Goal: Navigation & Orientation: Find specific page/section

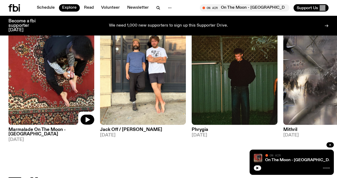
scroll to position [432, 0]
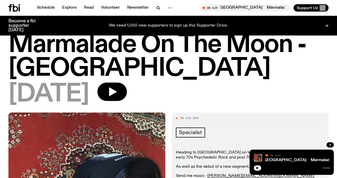
scroll to position [11, 0]
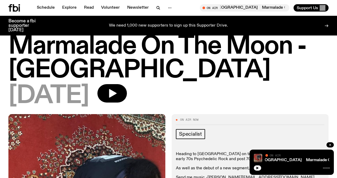
click at [84, 3] on div "Schedule Explore Read Volunteer Newsletter On Air Marmalade On The Moon - South…" at bounding box center [168, 8] width 337 height 16
click at [89, 8] on link "Read" at bounding box center [89, 7] width 16 height 7
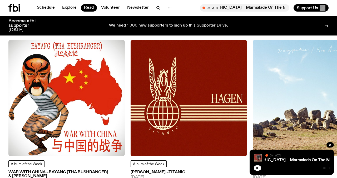
scroll to position [292, 0]
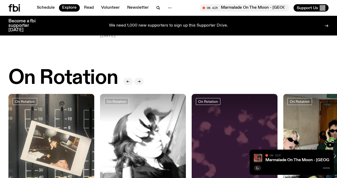
scroll to position [179, 0]
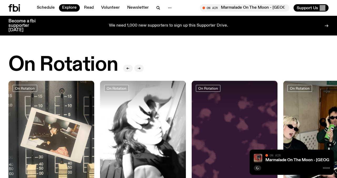
click at [182, 27] on div "We need 1,000 new supporters to sign up this Supporter Drive." at bounding box center [168, 25] width 244 height 13
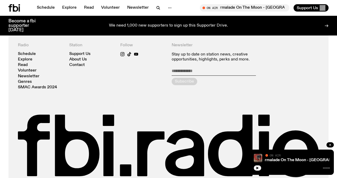
scroll to position [644, 0]
